Goal: Communication & Community: Answer question/provide support

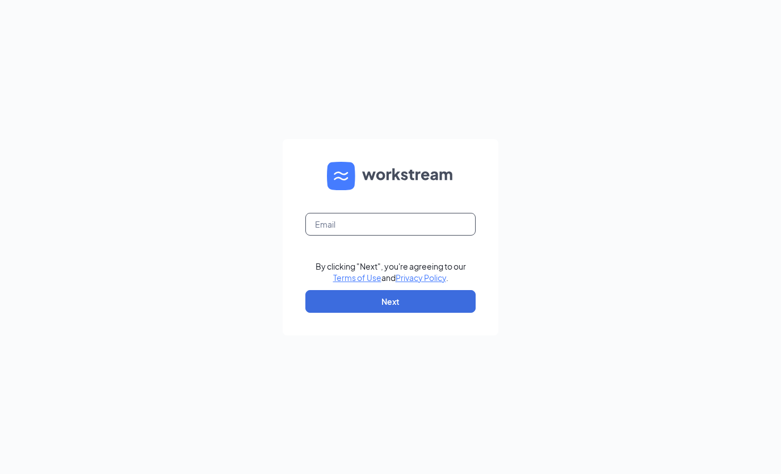
click at [367, 236] on input "text" at bounding box center [391, 224] width 170 height 23
type input "Cfadecaturjobs@gmail.com"
click at [422, 313] on button "Next" at bounding box center [391, 301] width 170 height 23
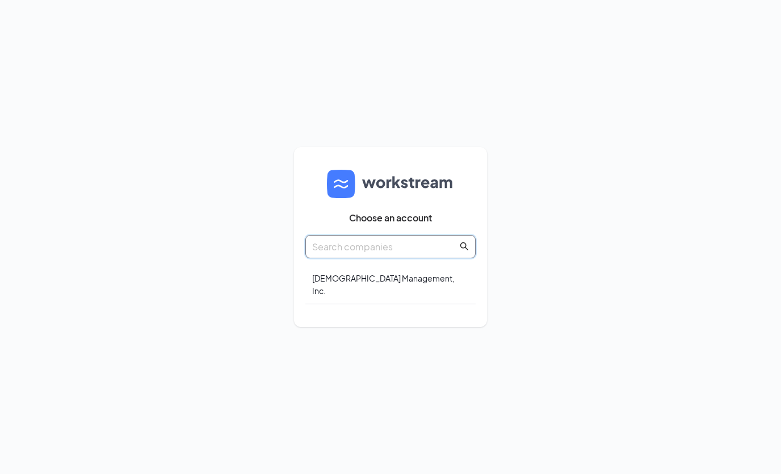
click at [384, 254] on input "text" at bounding box center [384, 247] width 145 height 14
click at [380, 304] on div "Amonics Management, Inc." at bounding box center [391, 284] width 170 height 39
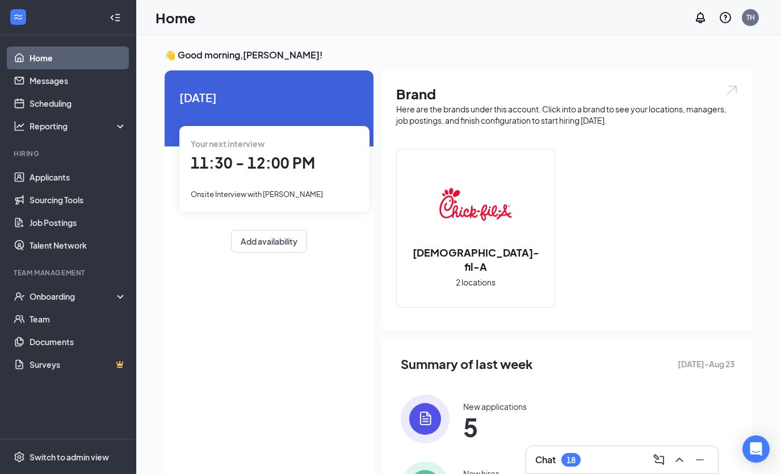
click at [621, 465] on div "Chat 18" at bounding box center [622, 460] width 174 height 18
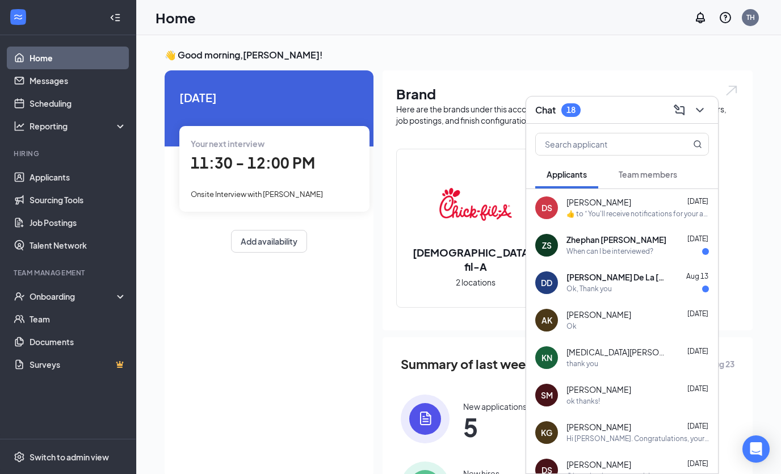
click at [631, 249] on div "When can I be interviewed?" at bounding box center [610, 252] width 87 height 10
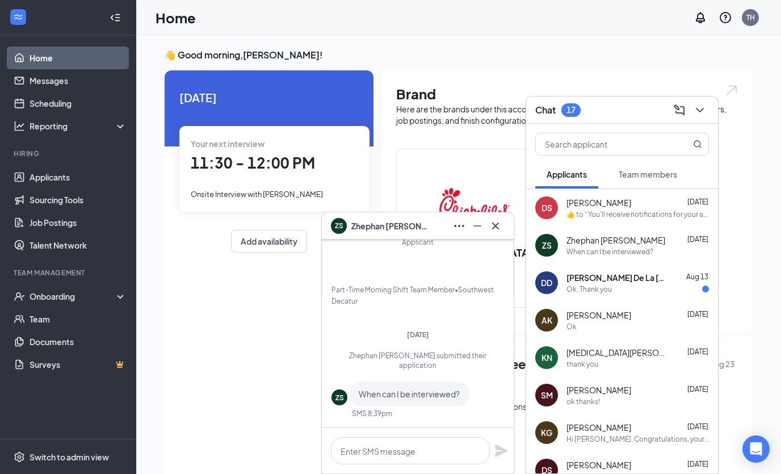
click at [614, 287] on div "Ok, Thank you" at bounding box center [638, 289] width 143 height 10
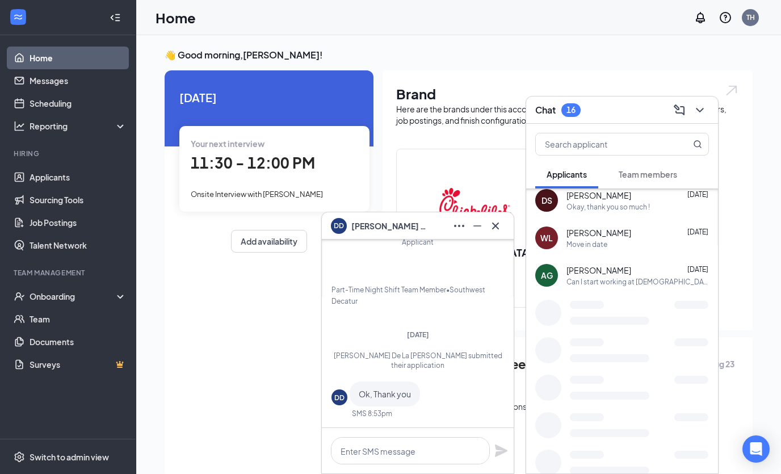
scroll to position [274, 0]
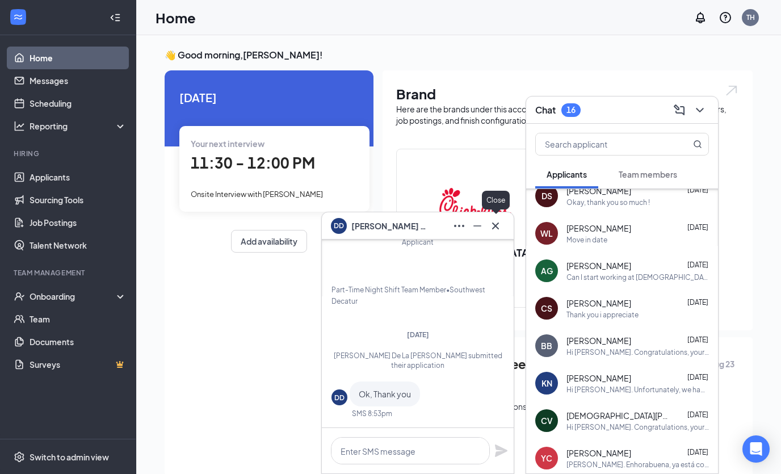
click at [491, 232] on icon "Cross" at bounding box center [496, 226] width 14 height 14
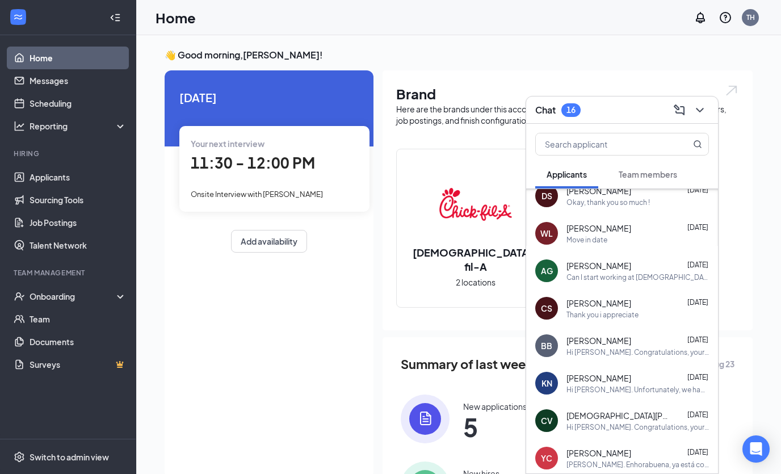
click at [676, 173] on span "Team members" at bounding box center [648, 174] width 58 height 10
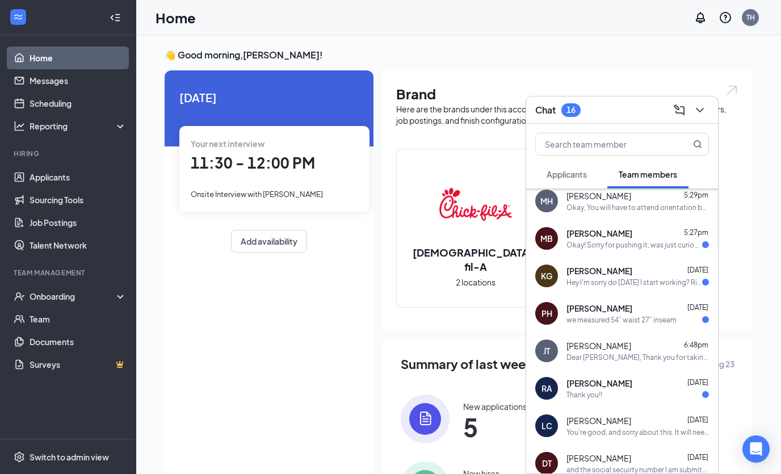
scroll to position [231, 0]
click at [592, 284] on div "Hey I'm sorry do [DATE] I start working? Rigth" at bounding box center [635, 283] width 136 height 10
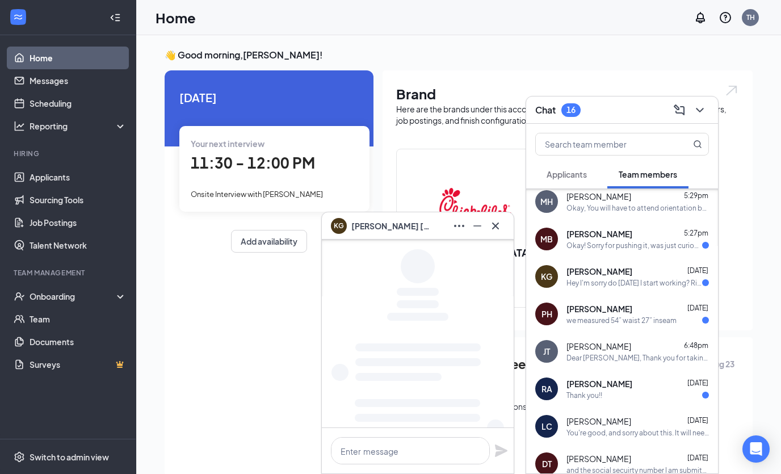
click at [593, 245] on div "Okay! Sorry for pushing it, was just curious but no rush! Thank you so much!" at bounding box center [635, 246] width 136 height 10
click at [593, 331] on div "PH [PERSON_NAME] [DATE] we measured 54” waist 27” inseam" at bounding box center [622, 313] width 192 height 37
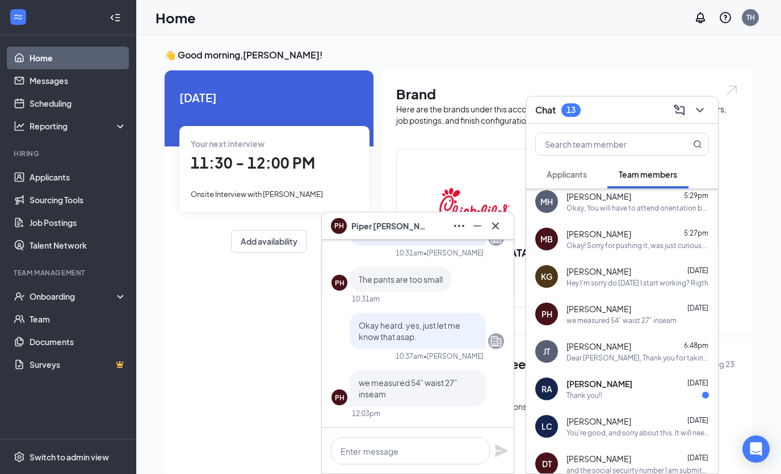
click at [591, 321] on div "we measured 54” waist 27” inseam" at bounding box center [622, 321] width 110 height 10
click at [613, 395] on div "Thank you!!" at bounding box center [638, 396] width 143 height 10
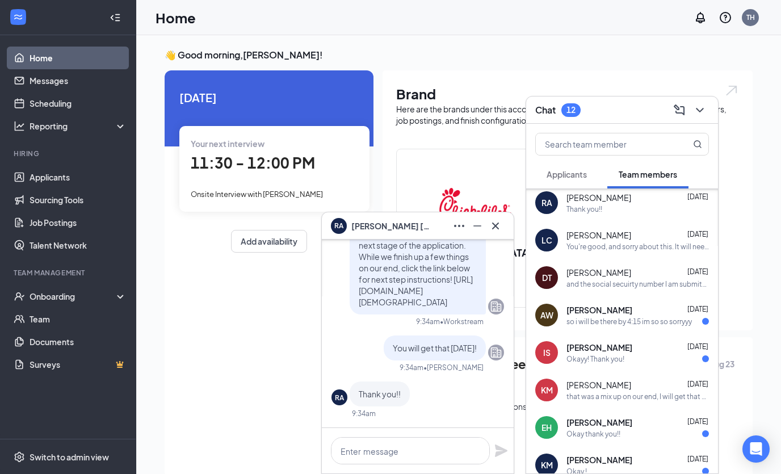
scroll to position [419, 0]
click at [646, 327] on div "[PERSON_NAME] [DATE] so i will be there by 4:15 im so so sorryyy" at bounding box center [622, 313] width 192 height 37
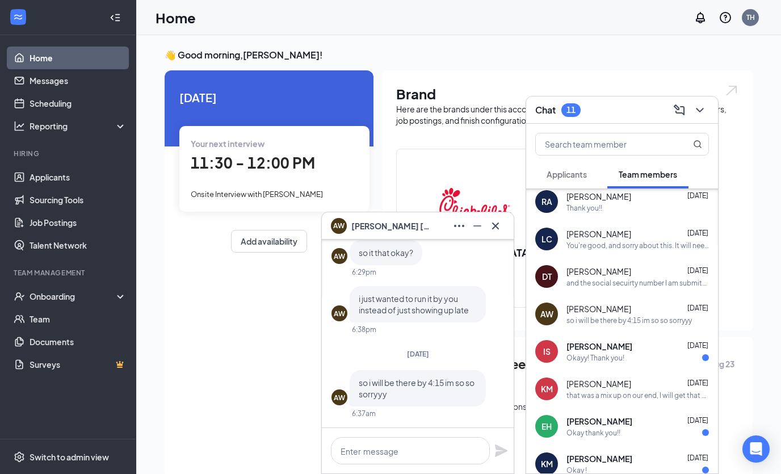
click at [629, 362] on div "Okayy! Thank you!" at bounding box center [638, 358] width 143 height 10
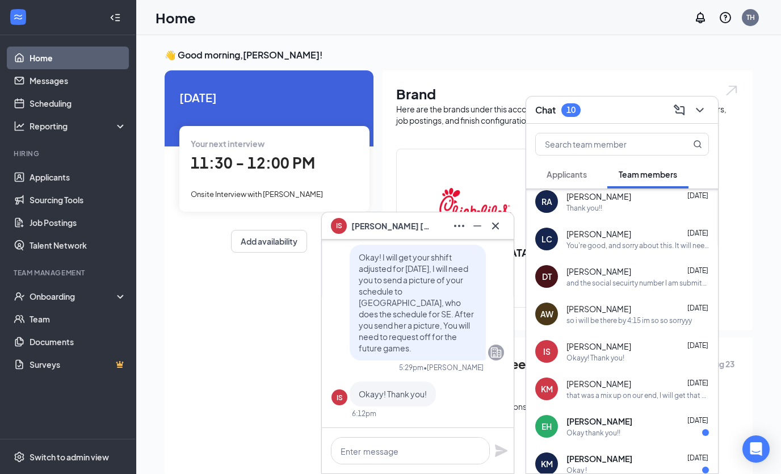
scroll to position [450, 0]
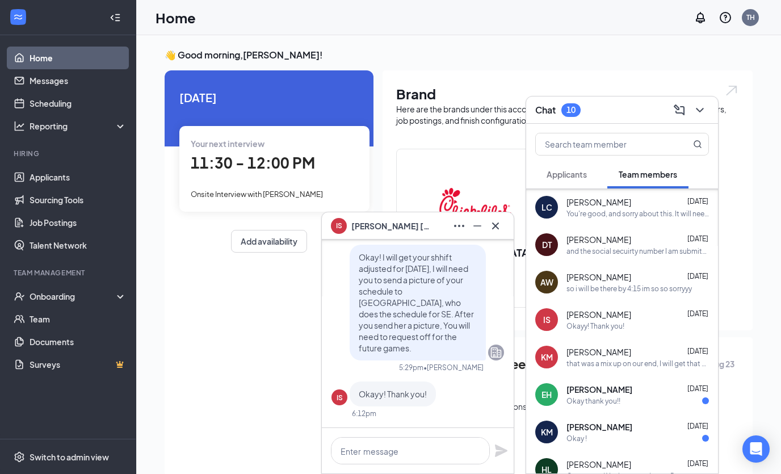
click at [617, 391] on span "[PERSON_NAME]" at bounding box center [600, 389] width 66 height 11
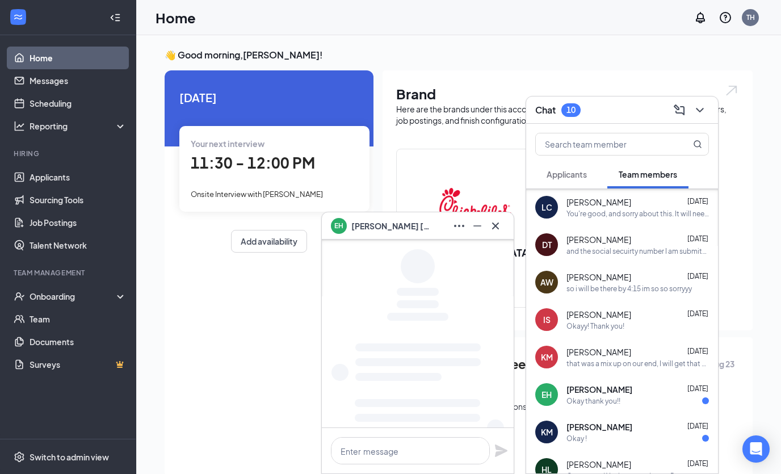
click at [609, 443] on div "Okay !" at bounding box center [638, 439] width 143 height 10
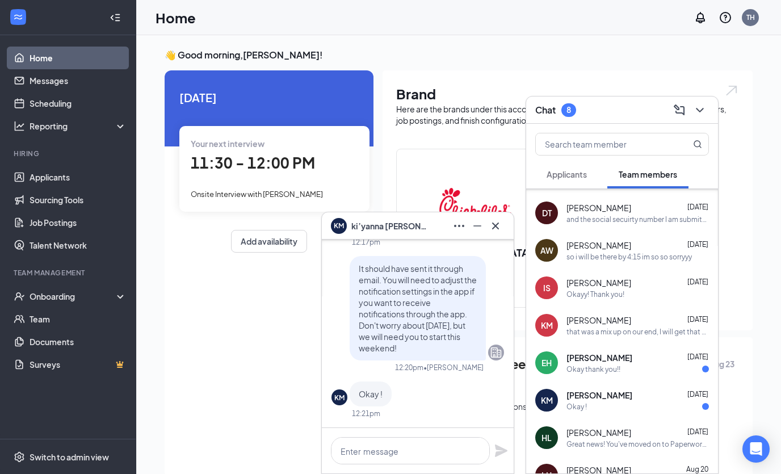
click at [610, 405] on div "Okay !" at bounding box center [638, 407] width 143 height 10
click at [612, 370] on div "Okay thank you!!" at bounding box center [594, 370] width 54 height 10
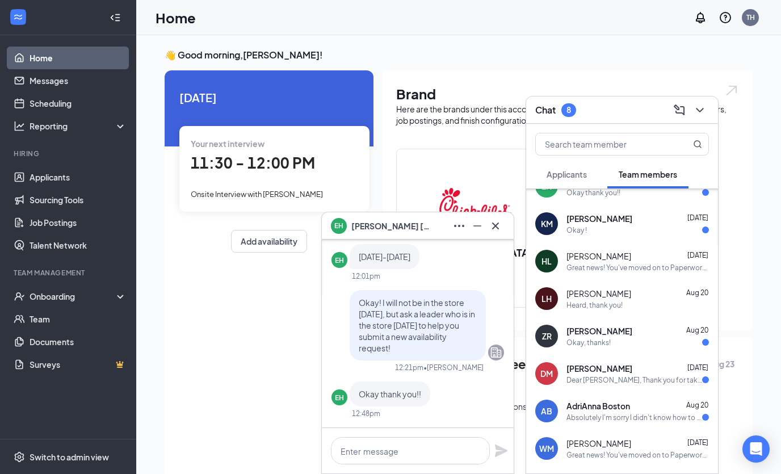
scroll to position [665, 0]
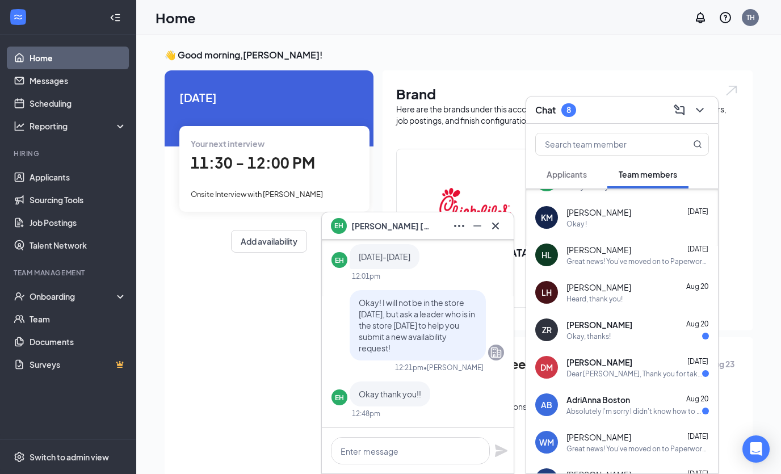
click at [606, 338] on div "Okay, thanks!" at bounding box center [589, 337] width 44 height 10
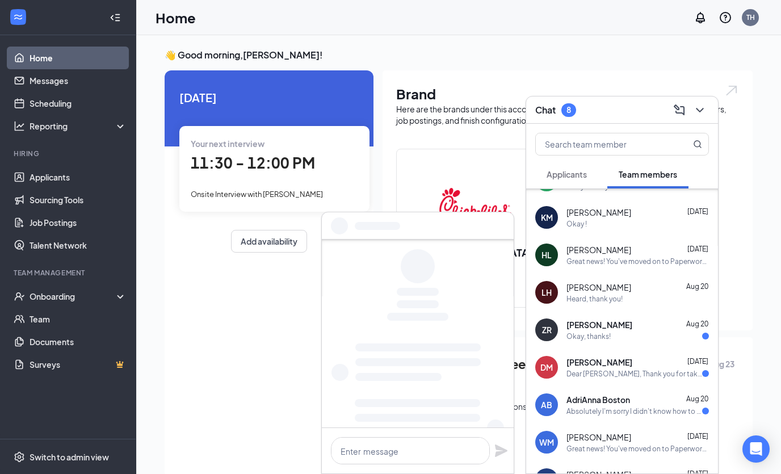
click at [606, 376] on div "Dear [PERSON_NAME], Thank you for taking the time to apply for the Team Member …" at bounding box center [635, 374] width 136 height 10
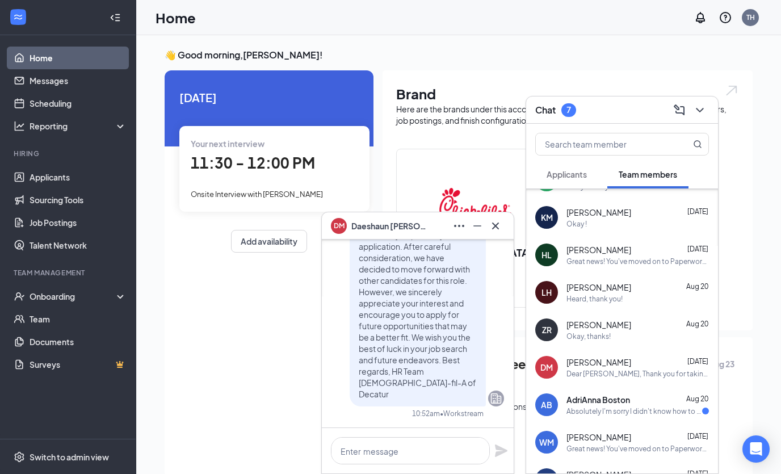
click at [610, 419] on div "AB [PERSON_NAME] [DATE] Absolutely I'm sorry I didn't know how to go about that…" at bounding box center [622, 404] width 192 height 37
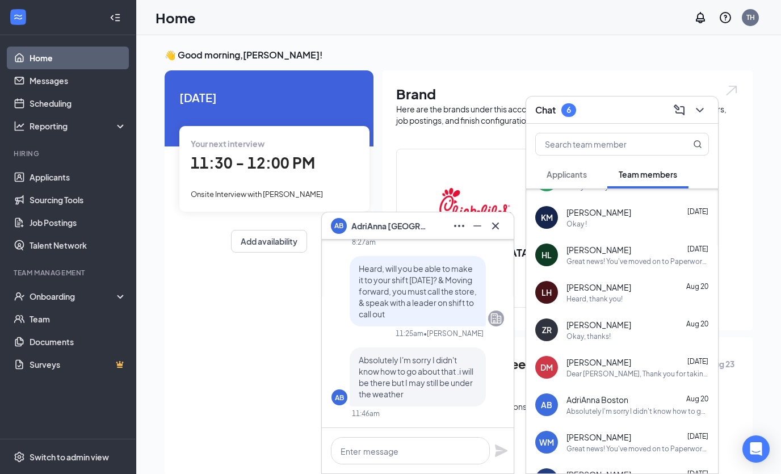
scroll to position [668, 0]
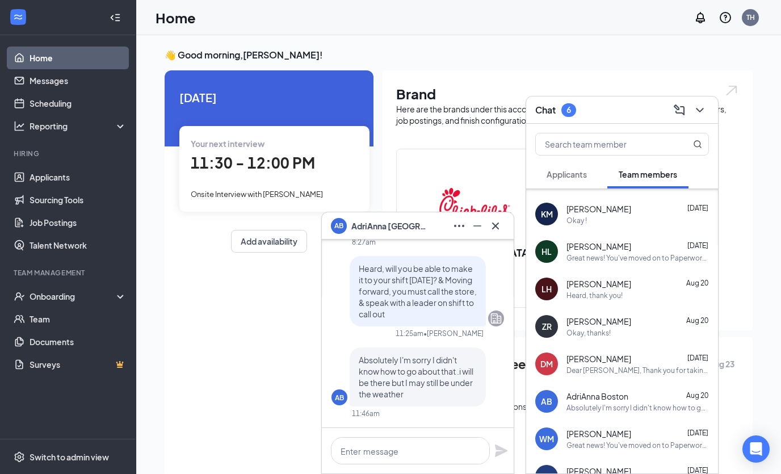
click at [608, 369] on div "Dear [PERSON_NAME], Thank you for taking the time to apply for the Team Member …" at bounding box center [638, 371] width 143 height 10
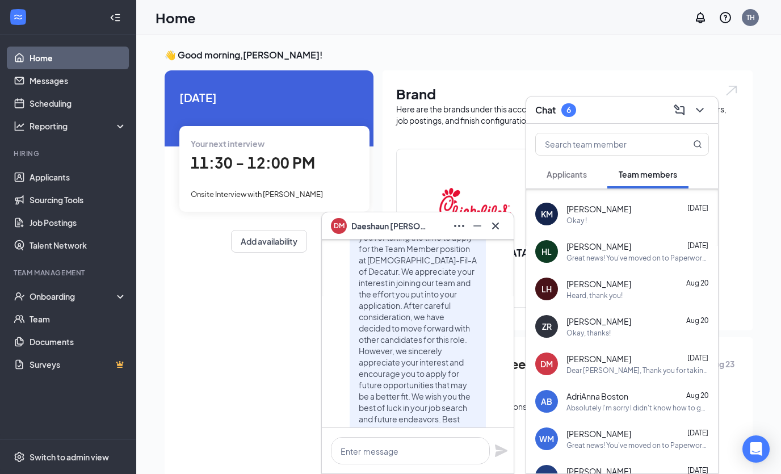
scroll to position [-30, 0]
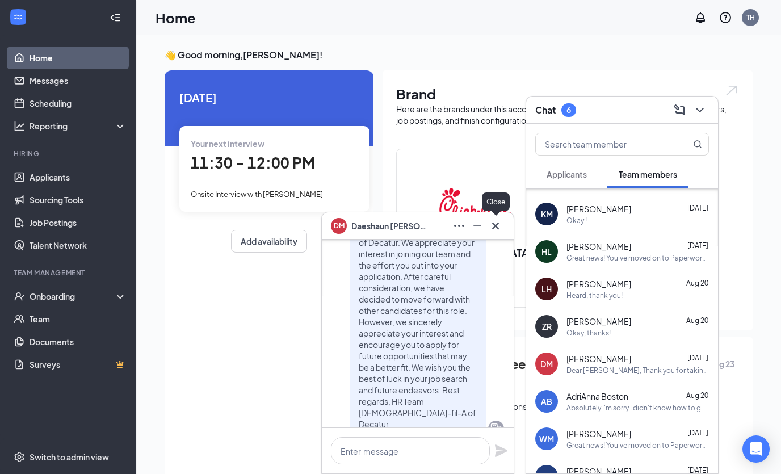
click at [497, 229] on icon "Cross" at bounding box center [495, 225] width 7 height 7
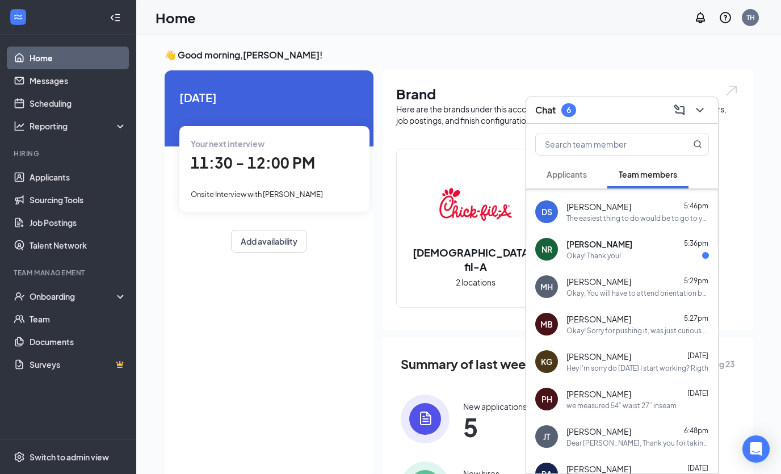
scroll to position [121, 0]
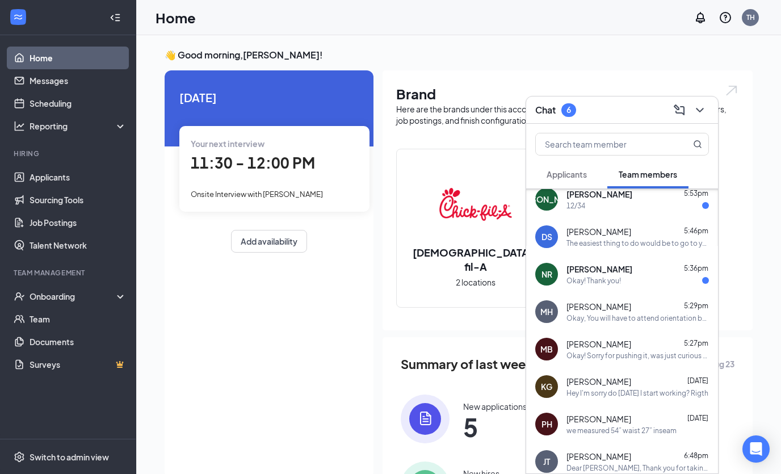
click at [644, 278] on div "Okay! Thank you!" at bounding box center [638, 281] width 143 height 10
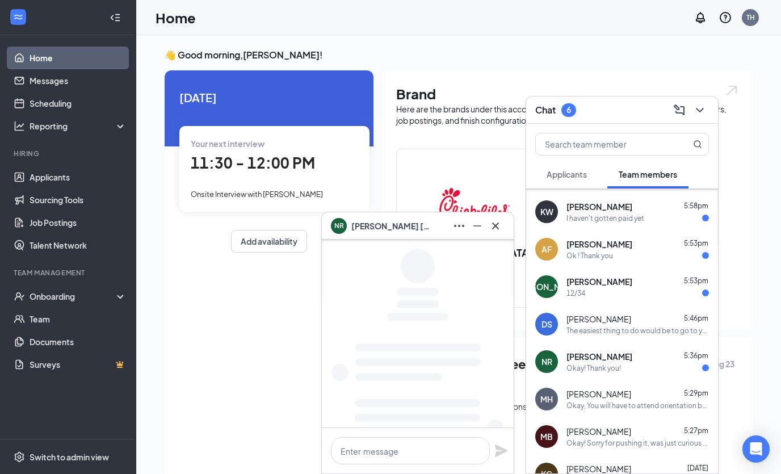
scroll to position [23, 0]
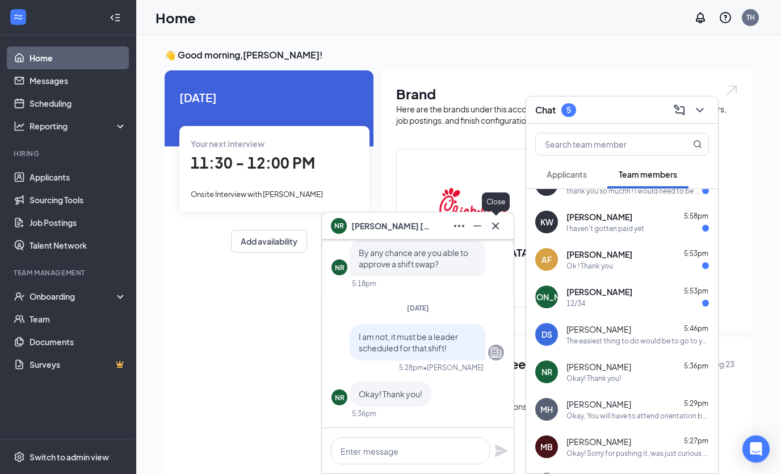
click at [497, 225] on icon "Cross" at bounding box center [496, 226] width 14 height 14
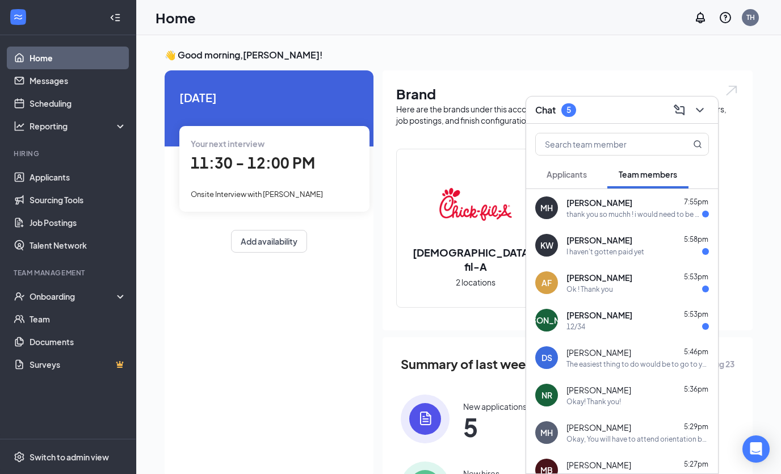
scroll to position [0, 0]
click at [618, 254] on div "I haven't gotten paid yet" at bounding box center [606, 252] width 78 height 10
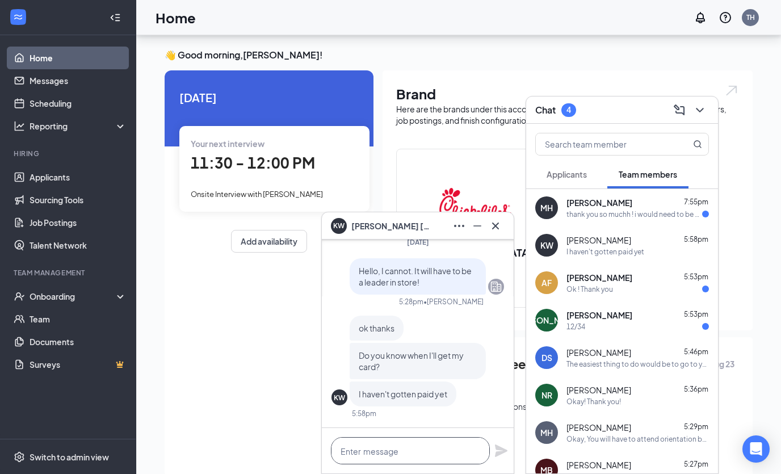
scroll to position [135, 0]
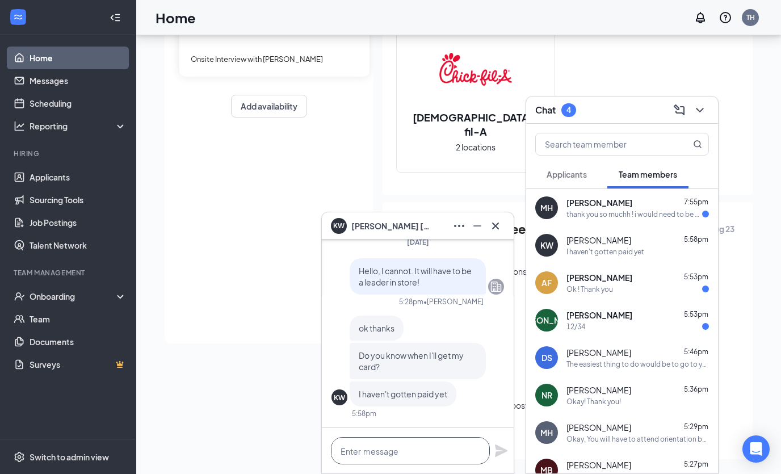
drag, startPoint x: 395, startPoint y: 449, endPoint x: 395, endPoint y: 498, distance: 49.4
click at [395, 339] on html "Home Messages Scheduling Reporting Hiring Applicants Sourcing Tools Job Posting…" at bounding box center [390, 102] width 781 height 474
click at [430, 333] on div "ok thanks Do you know when I'll get my card? I haven't gotten paid yet" at bounding box center [418, 361] width 136 height 91
click at [405, 339] on html "Home Messages Scheduling Reporting Hiring Applicants Sourcing Tools Job Posting…" at bounding box center [390, 102] width 781 height 474
type textarea "Y"
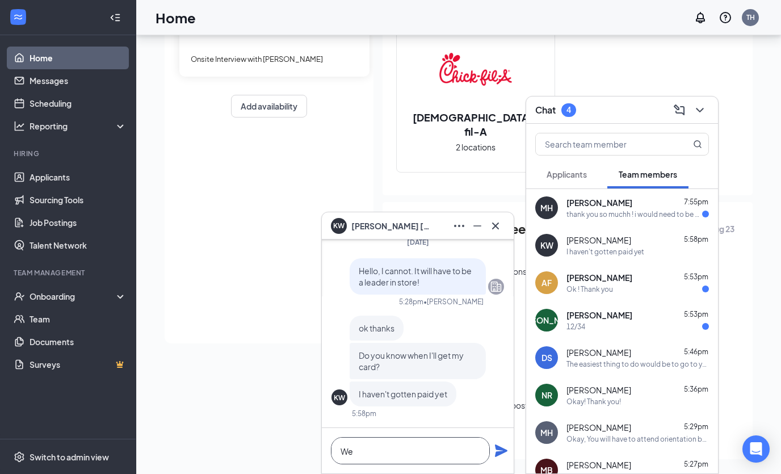
type textarea "W"
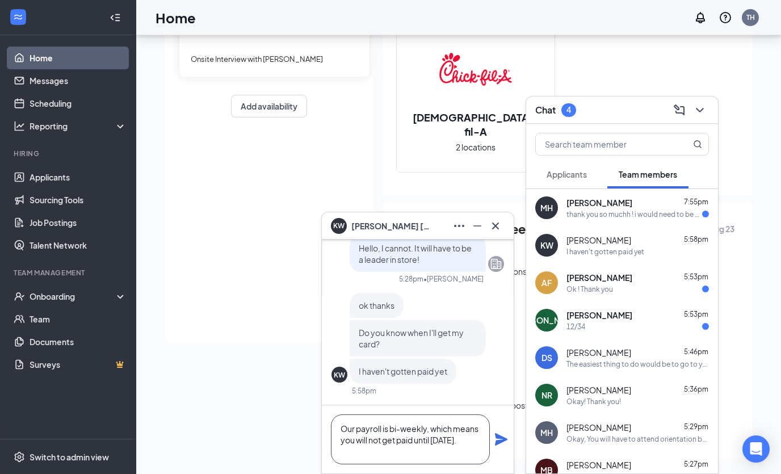
scroll to position [1, 0]
type textarea "Our payroll is bi-weekly, which means you will not get paid until [DATE]."
click at [501, 446] on icon "Plane" at bounding box center [502, 440] width 14 height 14
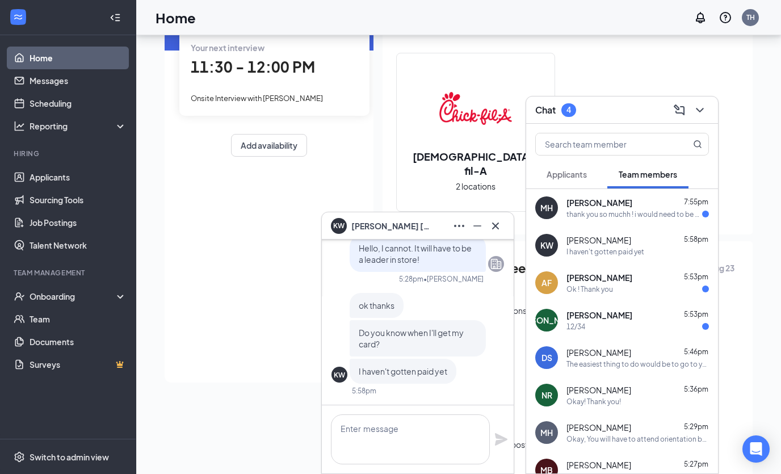
scroll to position [0, 0]
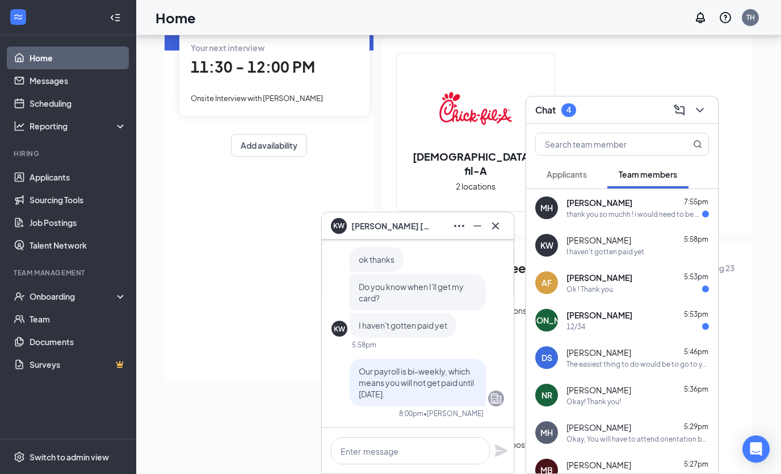
click at [614, 294] on div "Ok ! Thank you" at bounding box center [638, 289] width 143 height 10
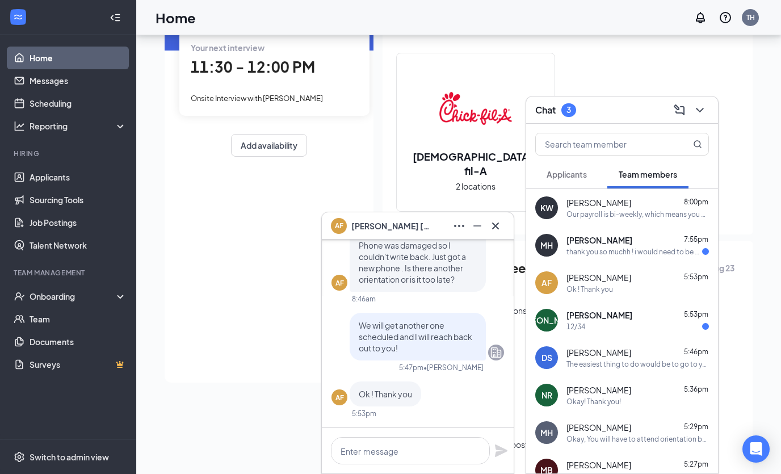
click at [587, 246] on span "[PERSON_NAME]" at bounding box center [600, 240] width 66 height 11
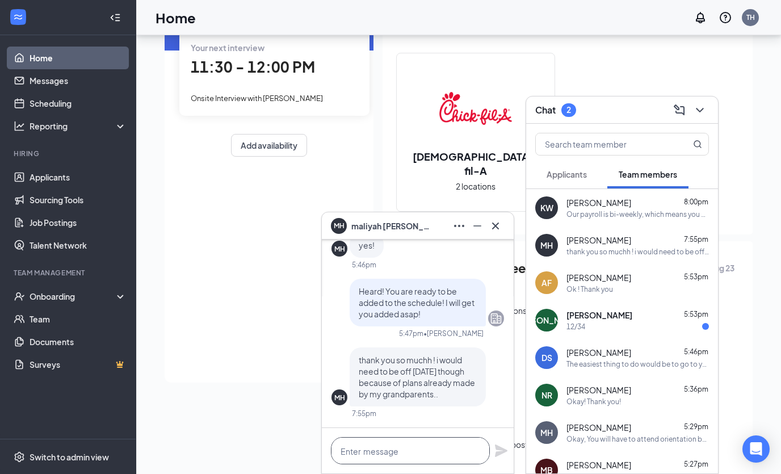
drag, startPoint x: 387, startPoint y: 543, endPoint x: 387, endPoint y: 504, distance: 39.2
click at [387, 378] on html "Home Messages Scheduling Reporting Hiring Applicants Sourcing Tools Job Posting…" at bounding box center [390, 141] width 781 height 474
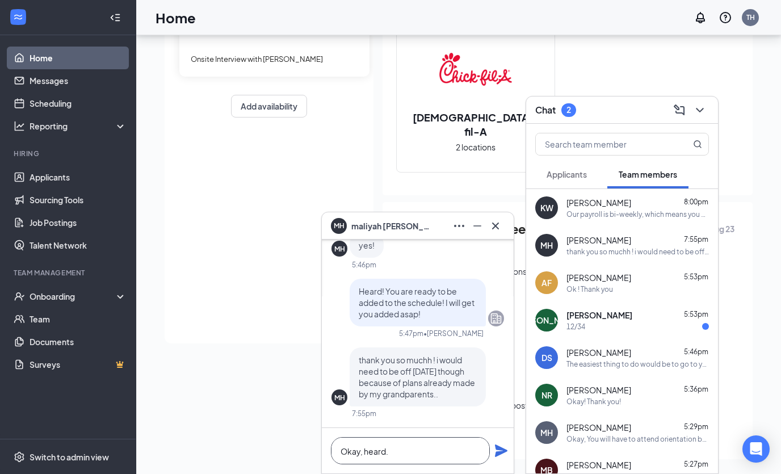
type textarea "Okay, heard."
click at [497, 458] on icon "Plane" at bounding box center [502, 451] width 14 height 14
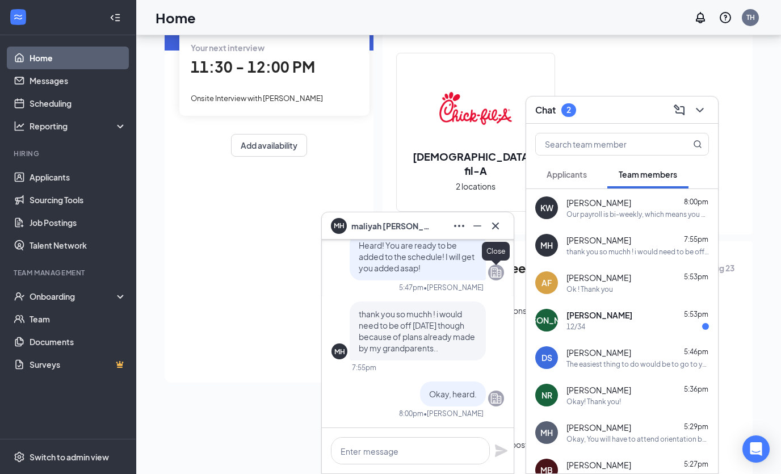
click at [495, 229] on icon "Cross" at bounding box center [495, 225] width 7 height 7
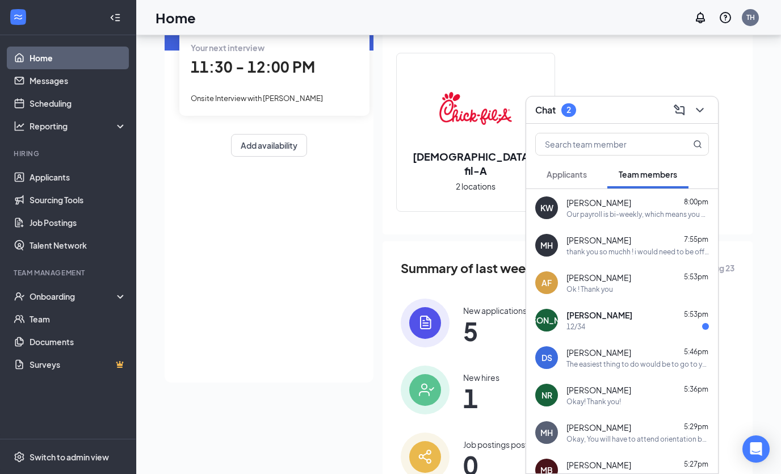
scroll to position [0, 0]
click at [706, 117] on icon "ChevronDown" at bounding box center [700, 110] width 14 height 14
